Goal: Task Accomplishment & Management: Complete application form

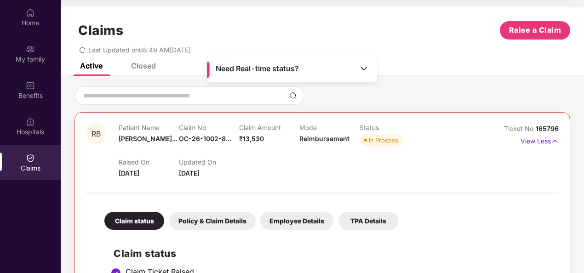
scroll to position [57, 0]
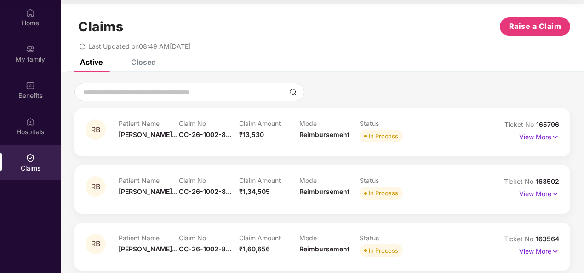
scroll to position [11, 0]
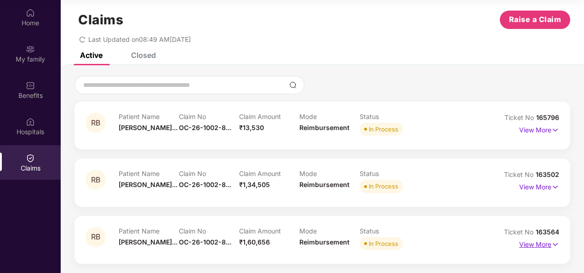
click at [539, 246] on p "View More" at bounding box center [539, 243] width 40 height 12
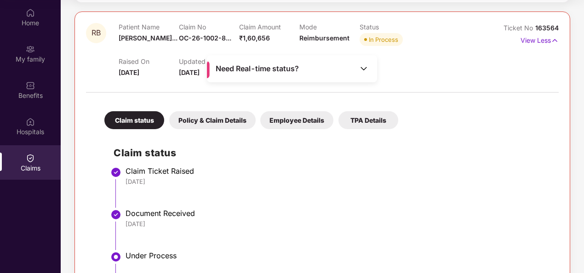
scroll to position [194, 0]
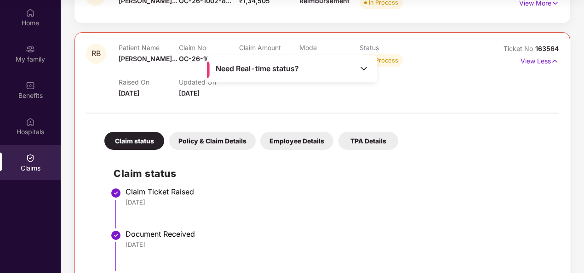
click at [348, 188] on div "Claim Ticket Raised" at bounding box center [338, 191] width 424 height 9
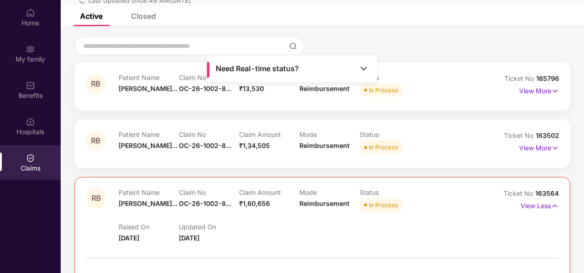
scroll to position [0, 0]
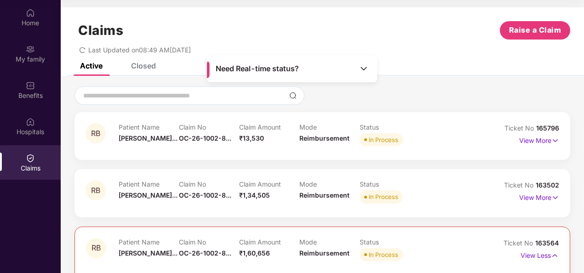
click at [145, 64] on div "Closed" at bounding box center [143, 65] width 25 height 9
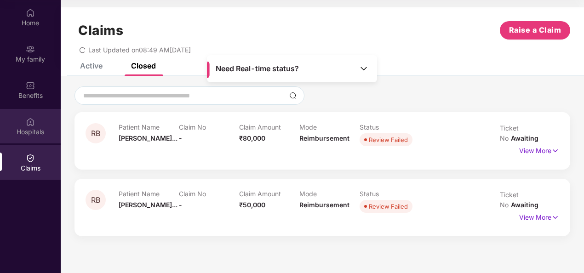
click at [22, 131] on div "Hospitals" at bounding box center [30, 131] width 61 height 9
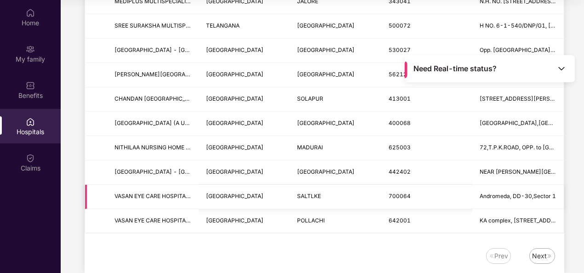
scroll to position [1136, 0]
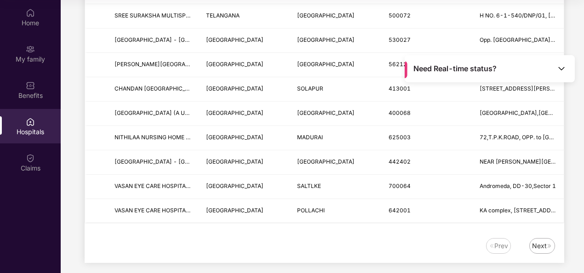
click at [538, 241] on div "Next" at bounding box center [539, 246] width 15 height 10
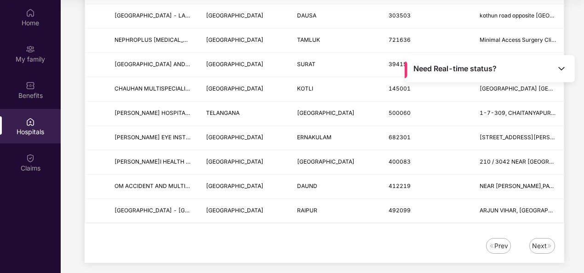
click at [545, 241] on div "Next" at bounding box center [539, 246] width 15 height 10
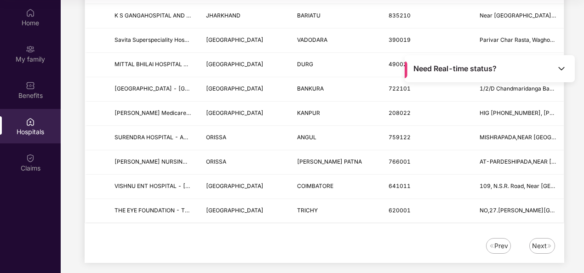
click at [536, 241] on div "Next" at bounding box center [539, 246] width 15 height 10
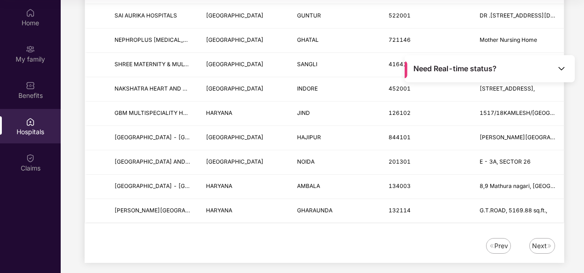
click at [539, 241] on div "Next" at bounding box center [539, 246] width 15 height 10
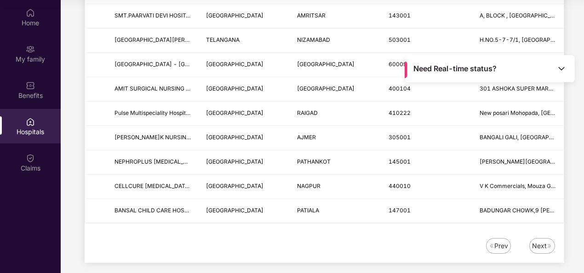
click at [542, 241] on div "Next" at bounding box center [539, 246] width 15 height 10
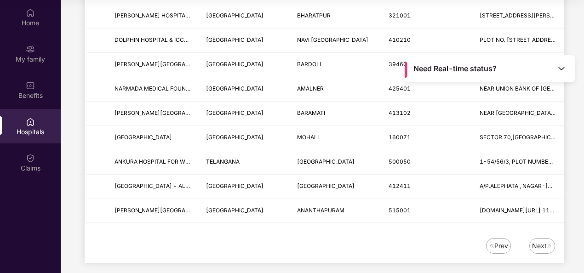
click at [535, 241] on div "Next" at bounding box center [539, 246] width 15 height 10
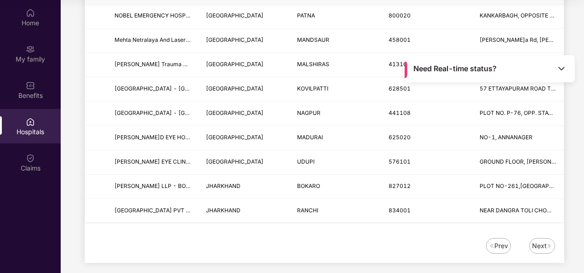
click at [538, 241] on div "Next" at bounding box center [539, 246] width 15 height 10
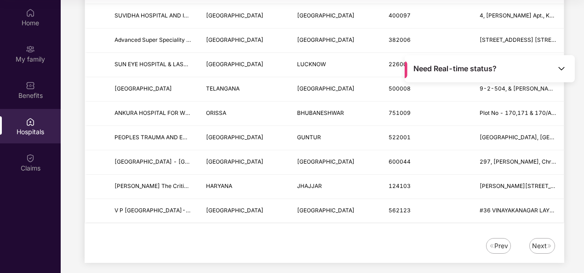
click at [542, 241] on div "Next" at bounding box center [539, 246] width 15 height 10
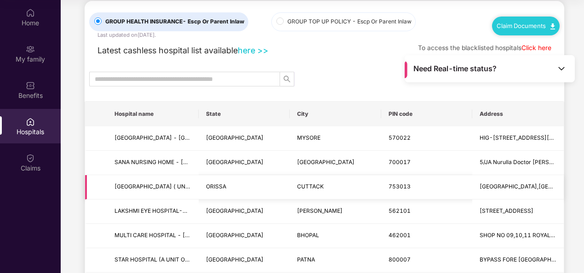
scroll to position [0, 0]
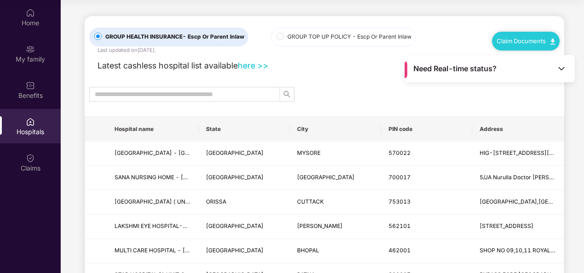
click at [285, 35] on span "GROUP TOP UP POLICY - Escp Or Parent Inlaw" at bounding box center [349, 37] width 131 height 9
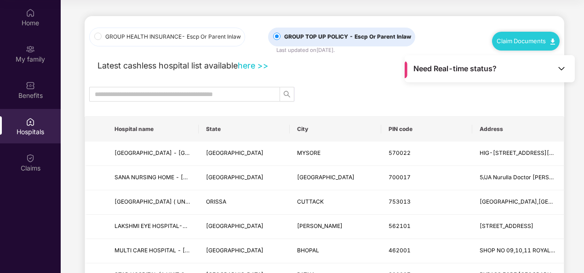
click at [253, 69] on link "here >>" at bounding box center [253, 66] width 31 height 10
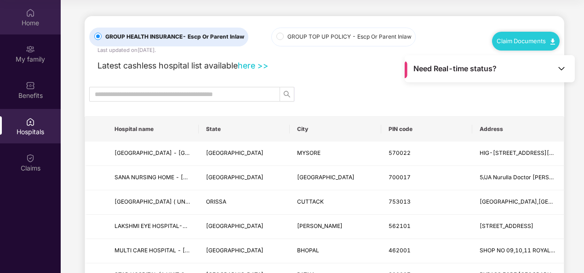
click at [38, 12] on div "Home" at bounding box center [30, 17] width 61 height 34
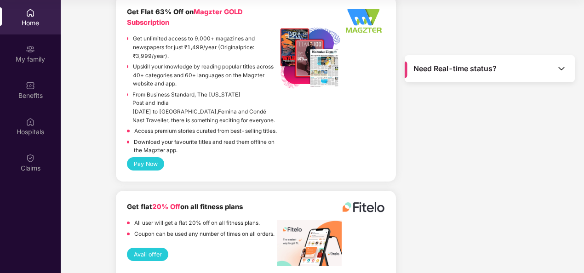
scroll to position [2041, 0]
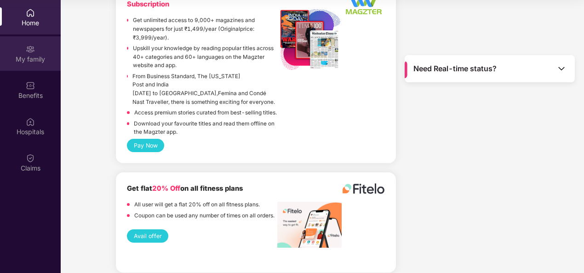
click at [36, 46] on div "My family" at bounding box center [30, 53] width 61 height 34
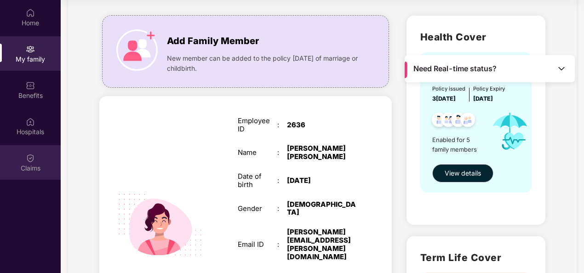
scroll to position [46, 0]
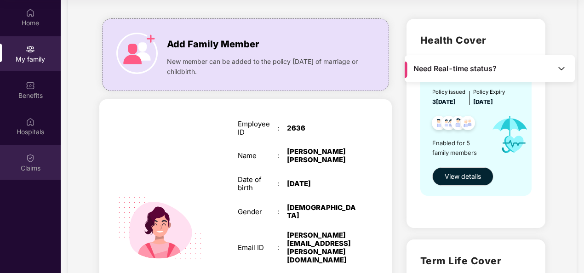
click at [24, 162] on div "Claims" at bounding box center [30, 162] width 61 height 34
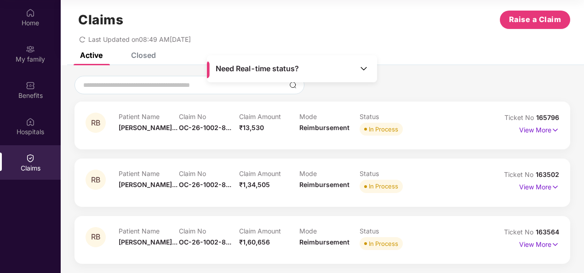
scroll to position [0, 0]
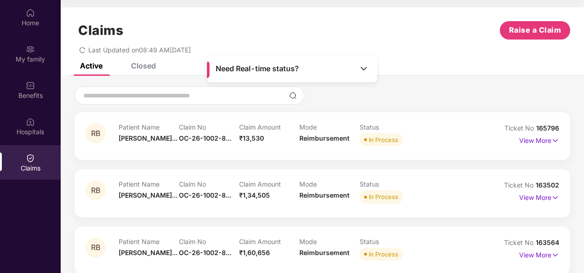
click at [131, 66] on div "Closed" at bounding box center [143, 65] width 25 height 9
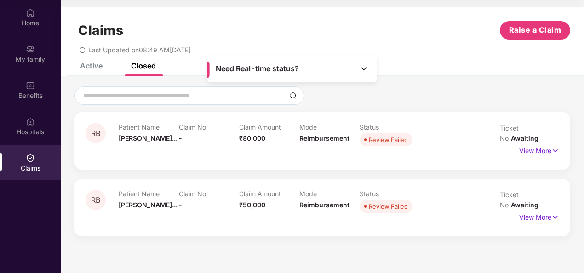
click at [99, 70] on div "Active" at bounding box center [91, 65] width 23 height 9
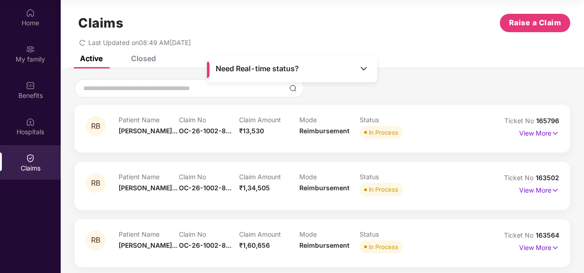
scroll to position [11, 0]
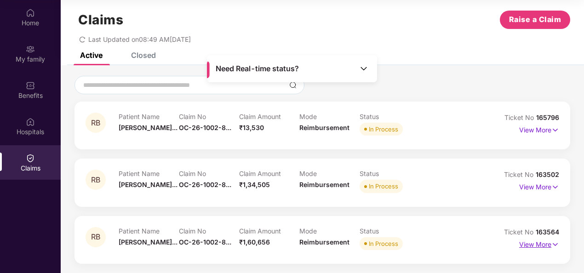
click at [555, 246] on img at bounding box center [555, 245] width 8 height 10
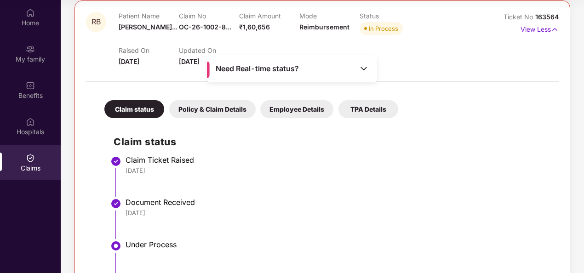
scroll to position [223, 0]
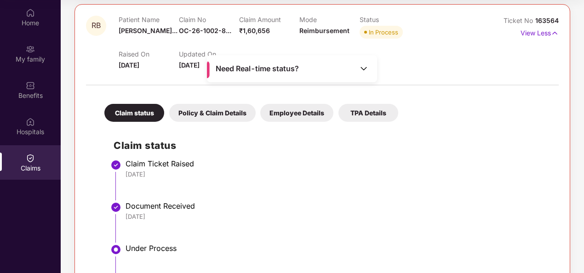
click at [210, 111] on div "Policy & Claim Details" at bounding box center [212, 113] width 86 height 18
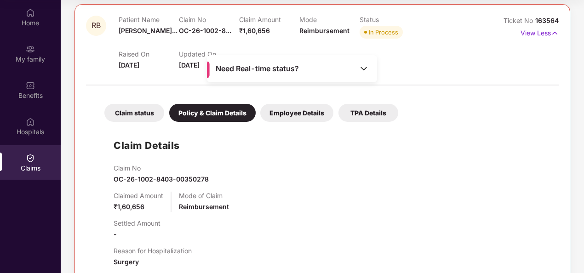
click at [283, 116] on div "Employee Details" at bounding box center [296, 113] width 73 height 18
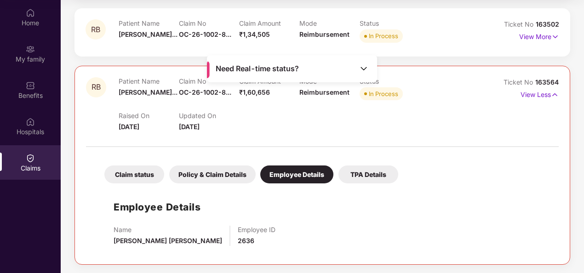
click at [356, 174] on div "TPA Details" at bounding box center [368, 175] width 60 height 18
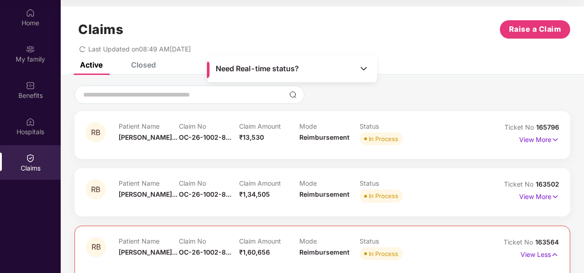
scroll to position [0, 0]
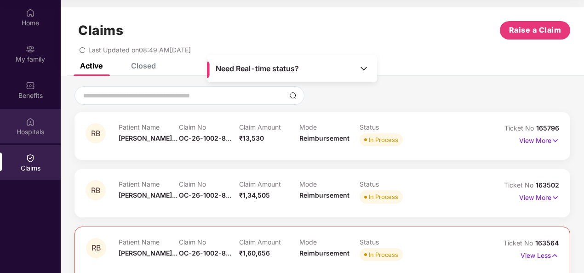
click at [21, 130] on div "Hospitals" at bounding box center [30, 131] width 61 height 9
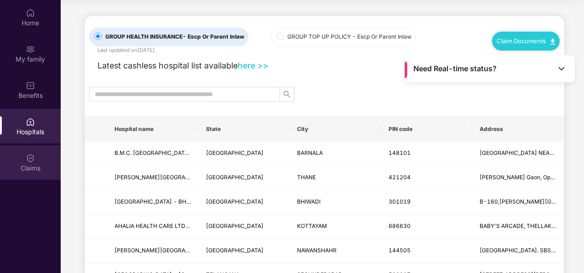
click at [18, 161] on div "Claims" at bounding box center [30, 162] width 61 height 34
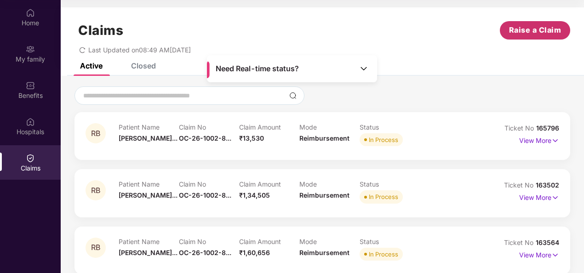
click at [540, 35] on span "Raise a Claim" at bounding box center [535, 29] width 52 height 11
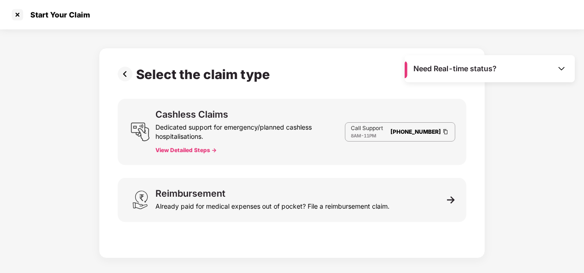
scroll to position [22, 0]
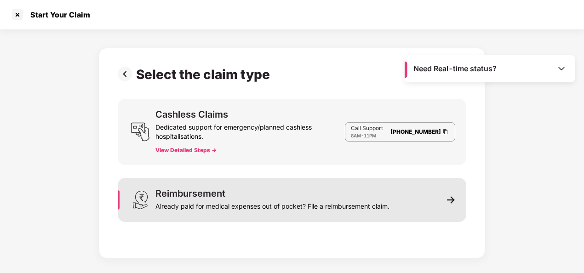
click at [430, 194] on div "Reimbursement Already paid for medical expenses out of pocket? File a reimburse…" at bounding box center [292, 200] width 348 height 44
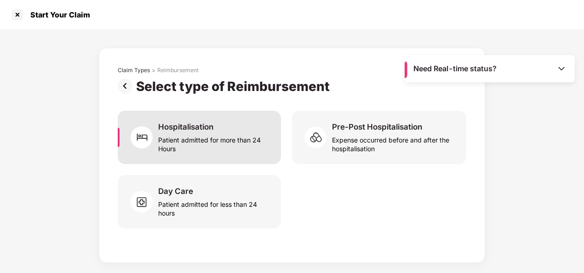
click at [187, 127] on div "Hospitalisation" at bounding box center [185, 127] width 55 height 10
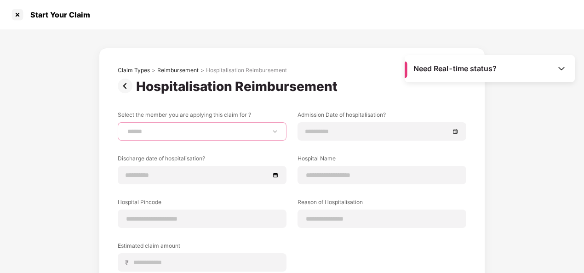
click at [275, 131] on select "**********" at bounding box center [202, 131] width 153 height 7
select select "**********"
click at [126, 128] on select "**********" at bounding box center [202, 131] width 153 height 7
click at [348, 120] on label "Admission Date of hospitalisation?" at bounding box center [381, 116] width 169 height 11
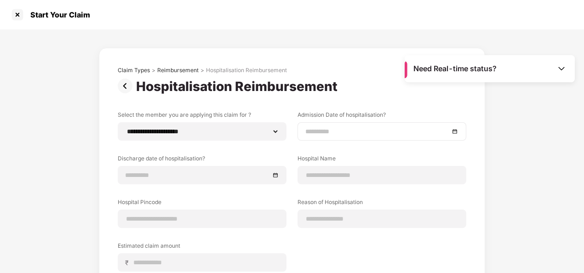
click at [451, 132] on div at bounding box center [381, 131] width 153 height 10
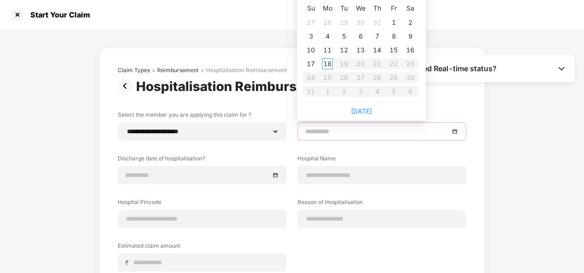
type input "**********"
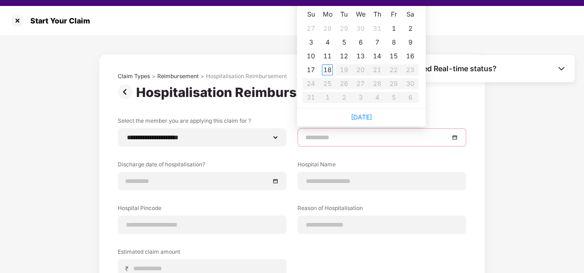
scroll to position [0, 0]
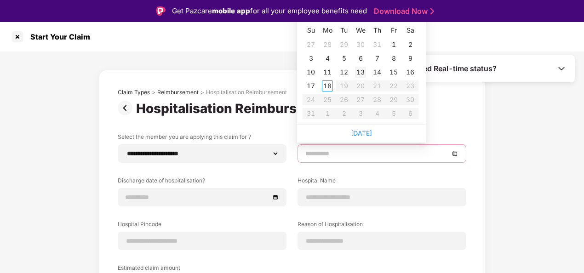
type input "**********"
click at [326, 114] on table "Su Mo Tu We Th Fr Sa 27 28 29 30 31 1 2 3 4 5 6 7 8 9 10 11 12 13 14 15 16 17 1…" at bounding box center [361, 71] width 116 height 97
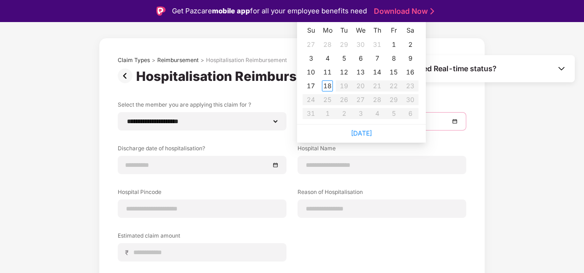
scroll to position [46, 0]
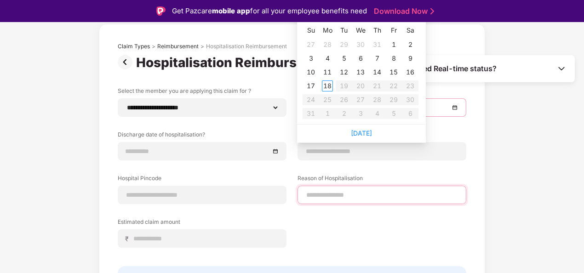
click at [324, 196] on div at bounding box center [381, 195] width 169 height 18
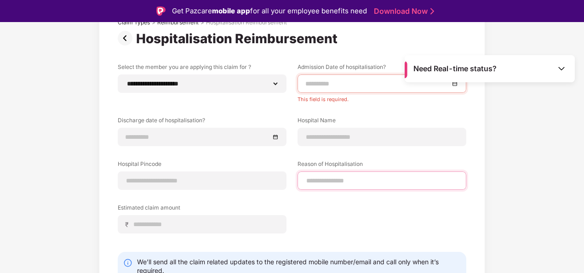
scroll to position [19, 0]
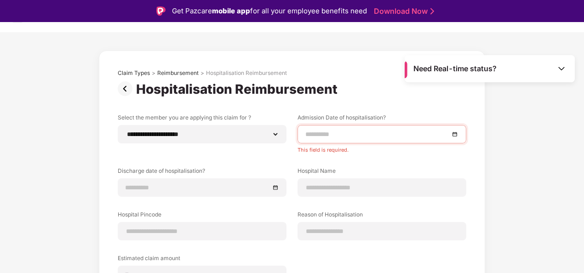
click at [123, 86] on img at bounding box center [127, 88] width 18 height 15
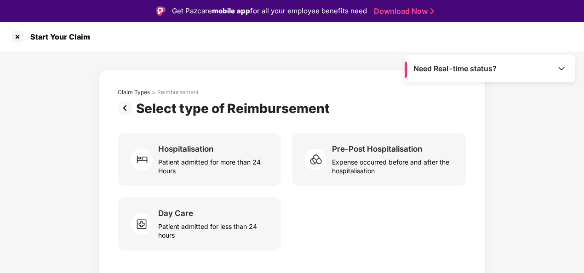
scroll to position [0, 0]
click at [127, 108] on img at bounding box center [127, 108] width 18 height 15
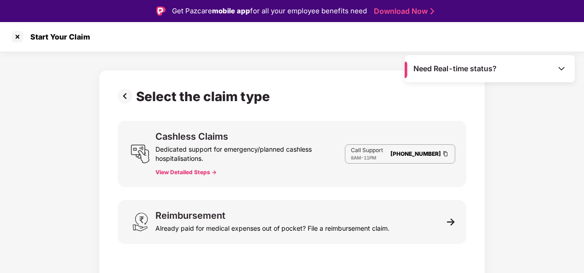
click at [166, 171] on button "View Detailed Steps ->" at bounding box center [185, 172] width 61 height 7
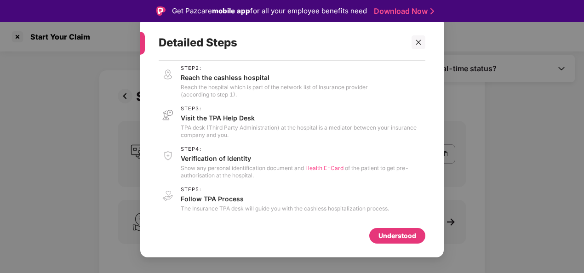
scroll to position [22, 0]
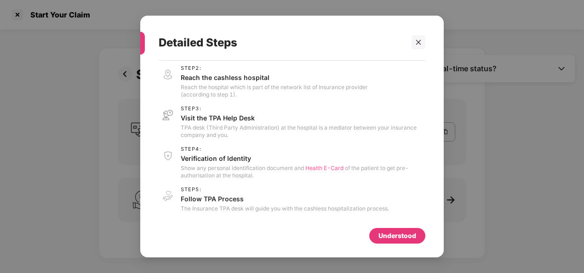
click at [384, 235] on div "Understood" at bounding box center [397, 236] width 38 height 10
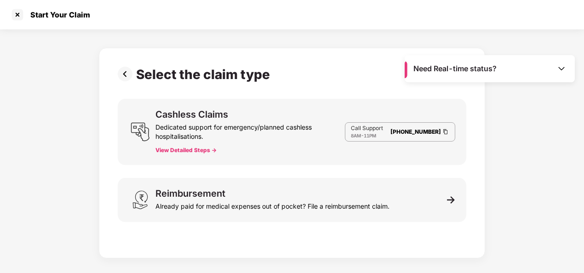
click at [306, 137] on div "Dedicated support for emergency/planned cashless hospitalisations." at bounding box center [249, 130] width 189 height 22
click at [301, 134] on div "Dedicated support for emergency/planned cashless hospitalisations." at bounding box center [249, 130] width 189 height 22
click at [22, 17] on div at bounding box center [17, 14] width 15 height 15
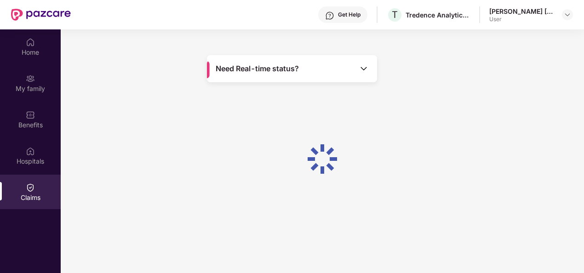
scroll to position [51, 0]
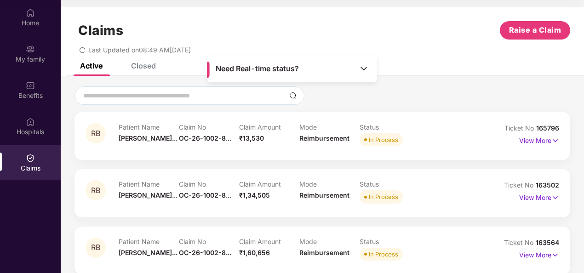
click at [148, 68] on div "Closed" at bounding box center [143, 65] width 25 height 9
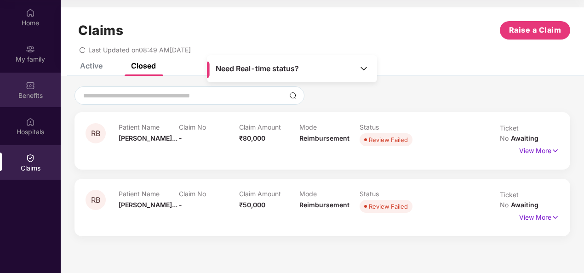
click at [41, 86] on div "Benefits" at bounding box center [30, 90] width 61 height 34
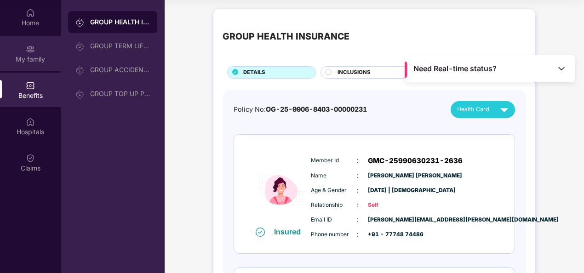
click at [37, 43] on div "My family" at bounding box center [30, 53] width 61 height 34
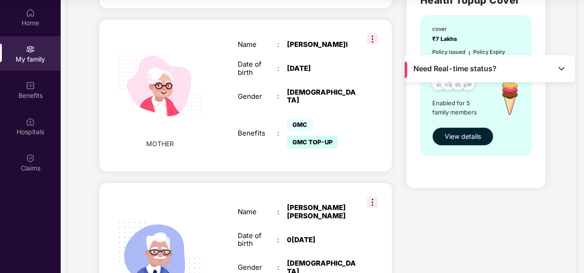
scroll to position [806, 0]
